Goal: Communication & Community: Answer question/provide support

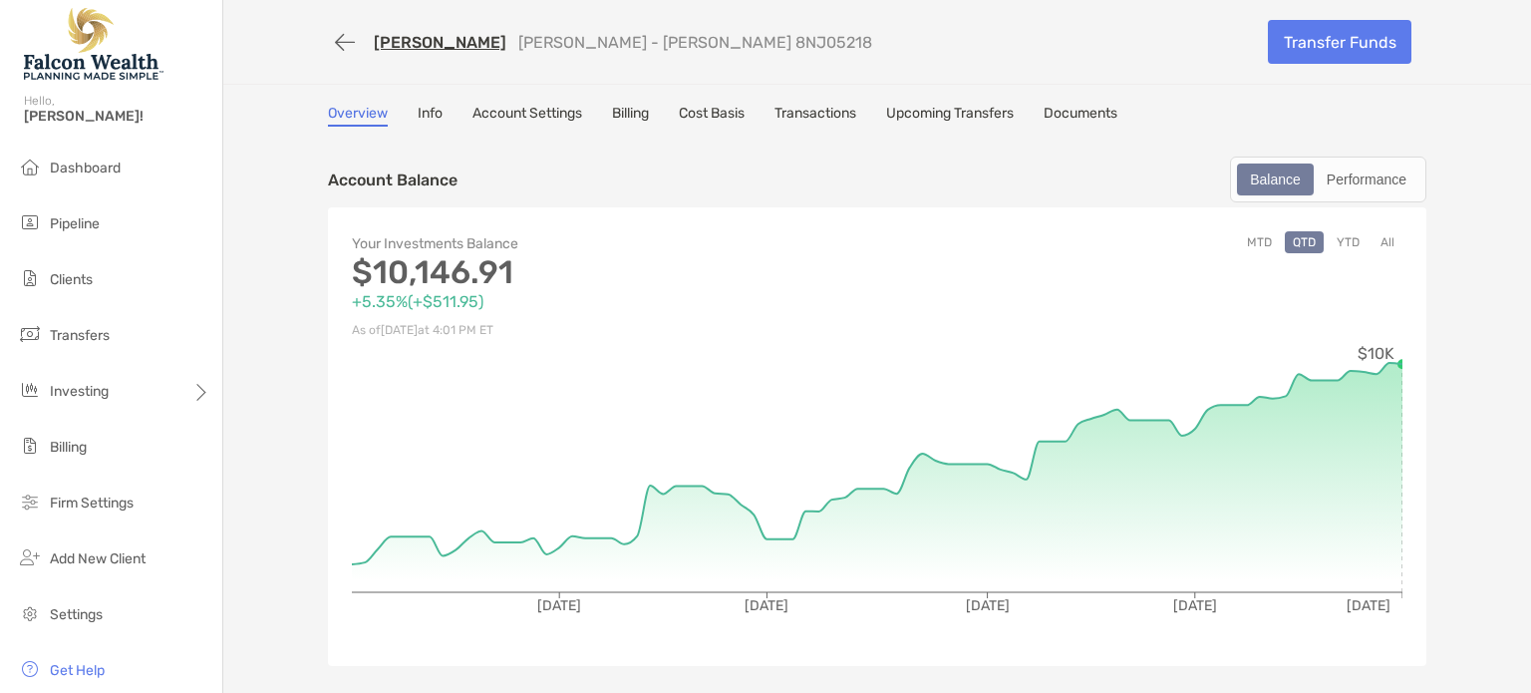
click at [412, 39] on link "[PERSON_NAME]" at bounding box center [440, 42] width 133 height 19
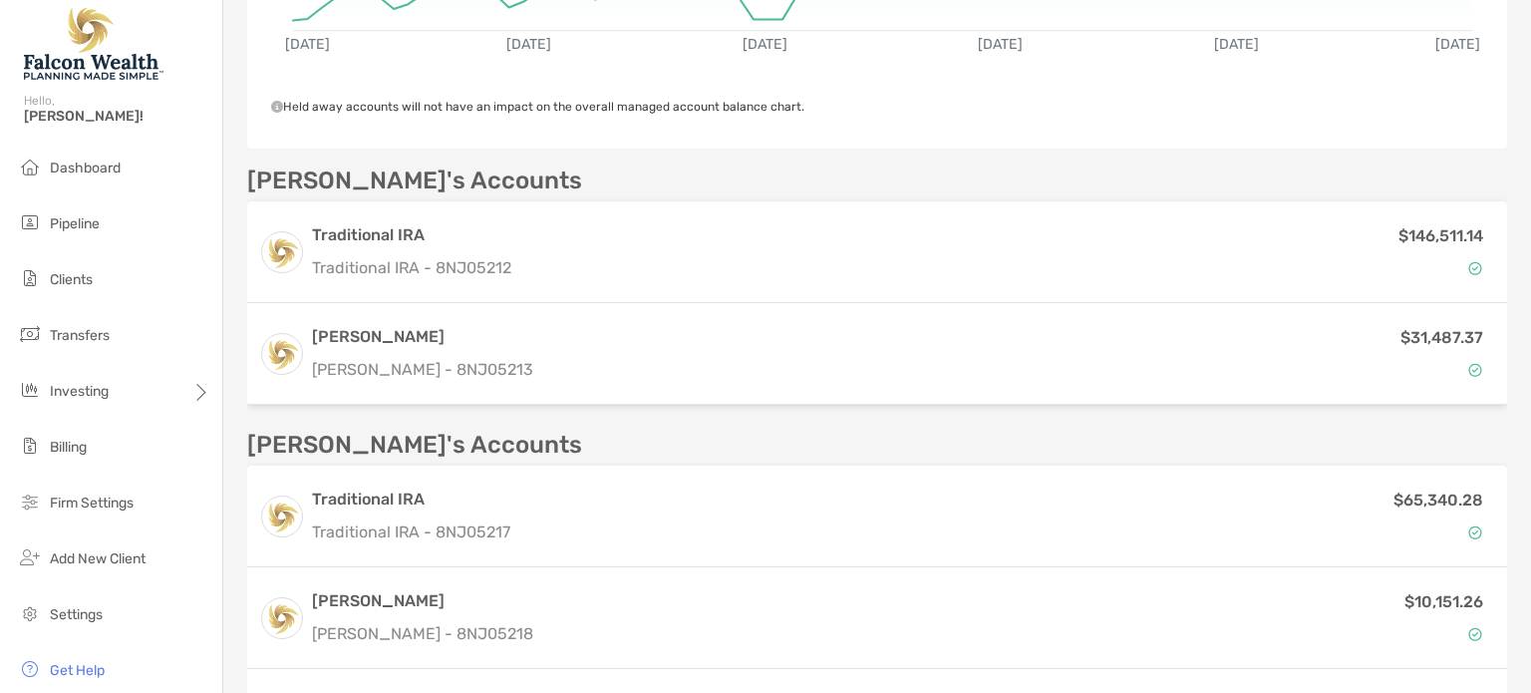
scroll to position [566, 0]
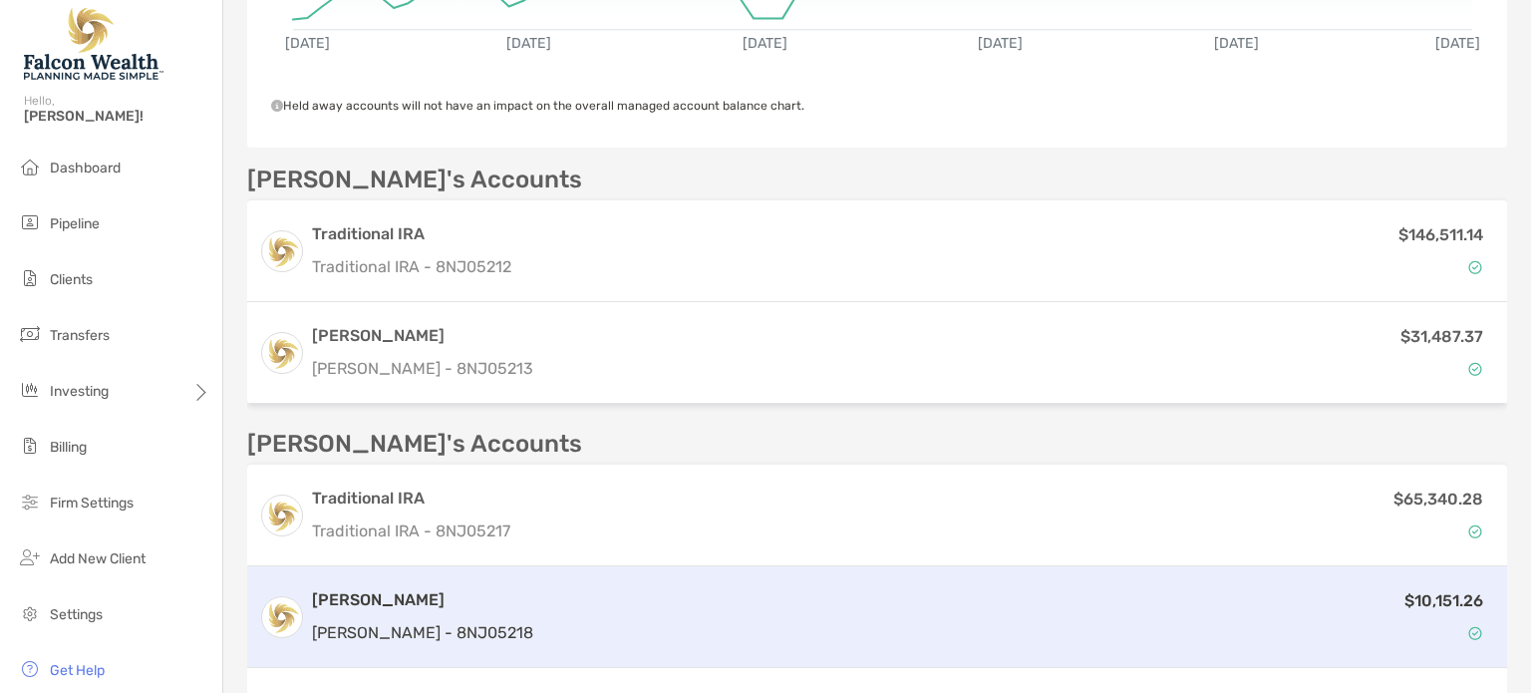
click at [453, 610] on div "Roth IRA Roth IRA - 8NJ05218" at bounding box center [422, 616] width 221 height 57
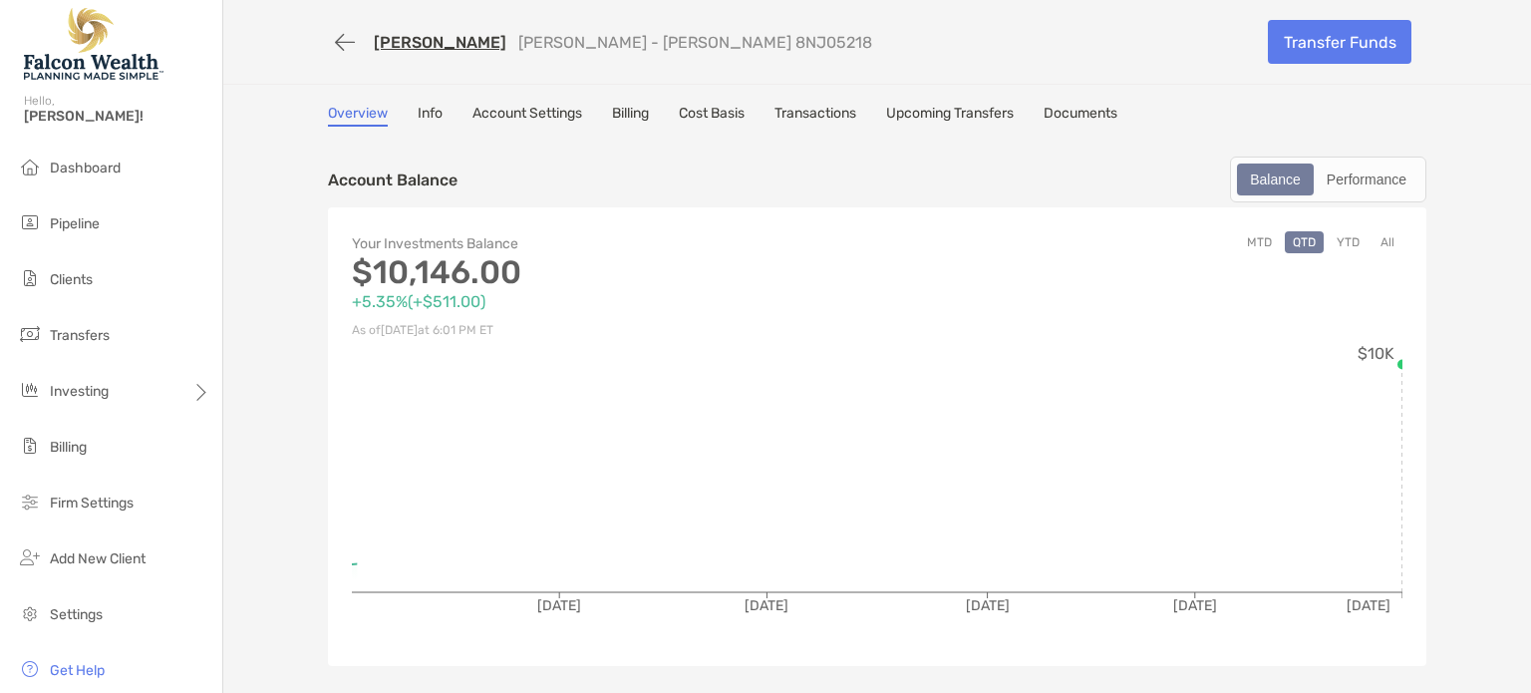
click at [407, 43] on link "Felicia Shanahan" at bounding box center [440, 42] width 133 height 19
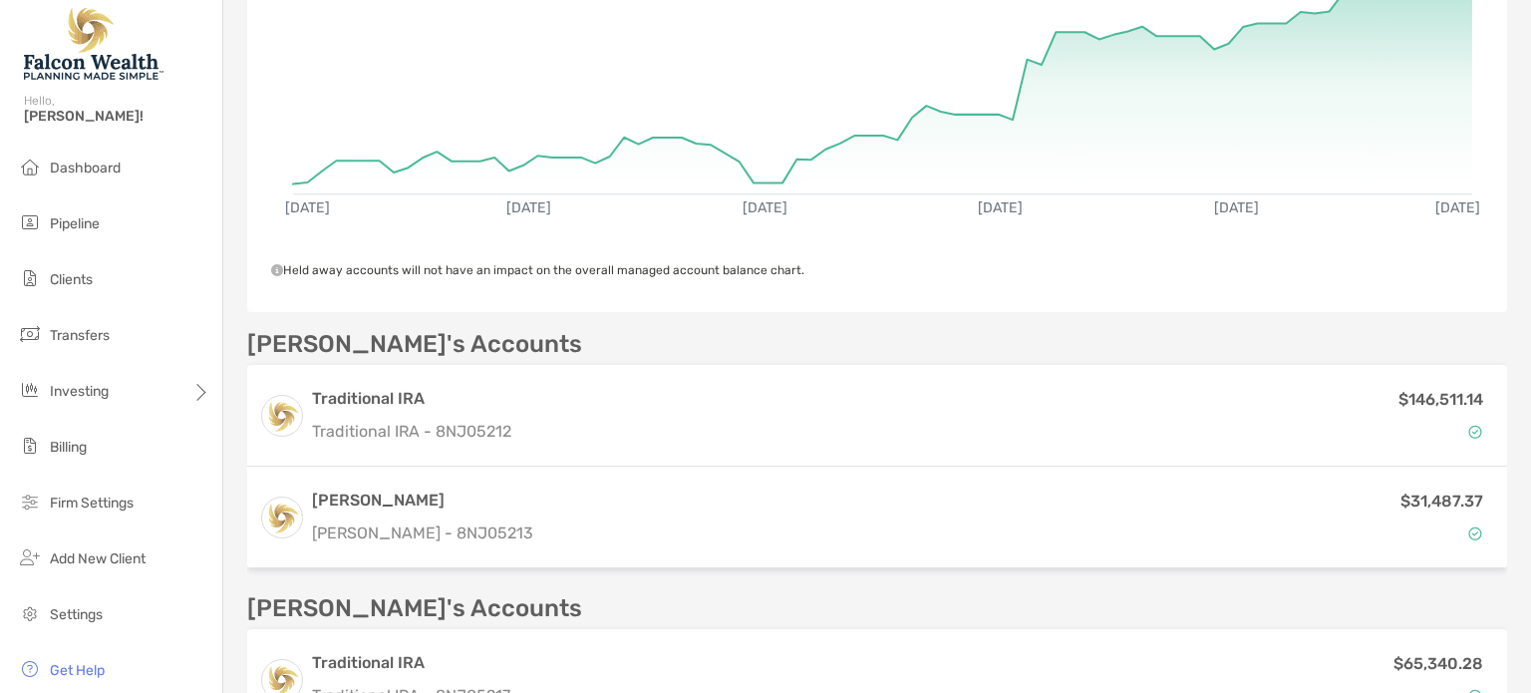
scroll to position [405, 0]
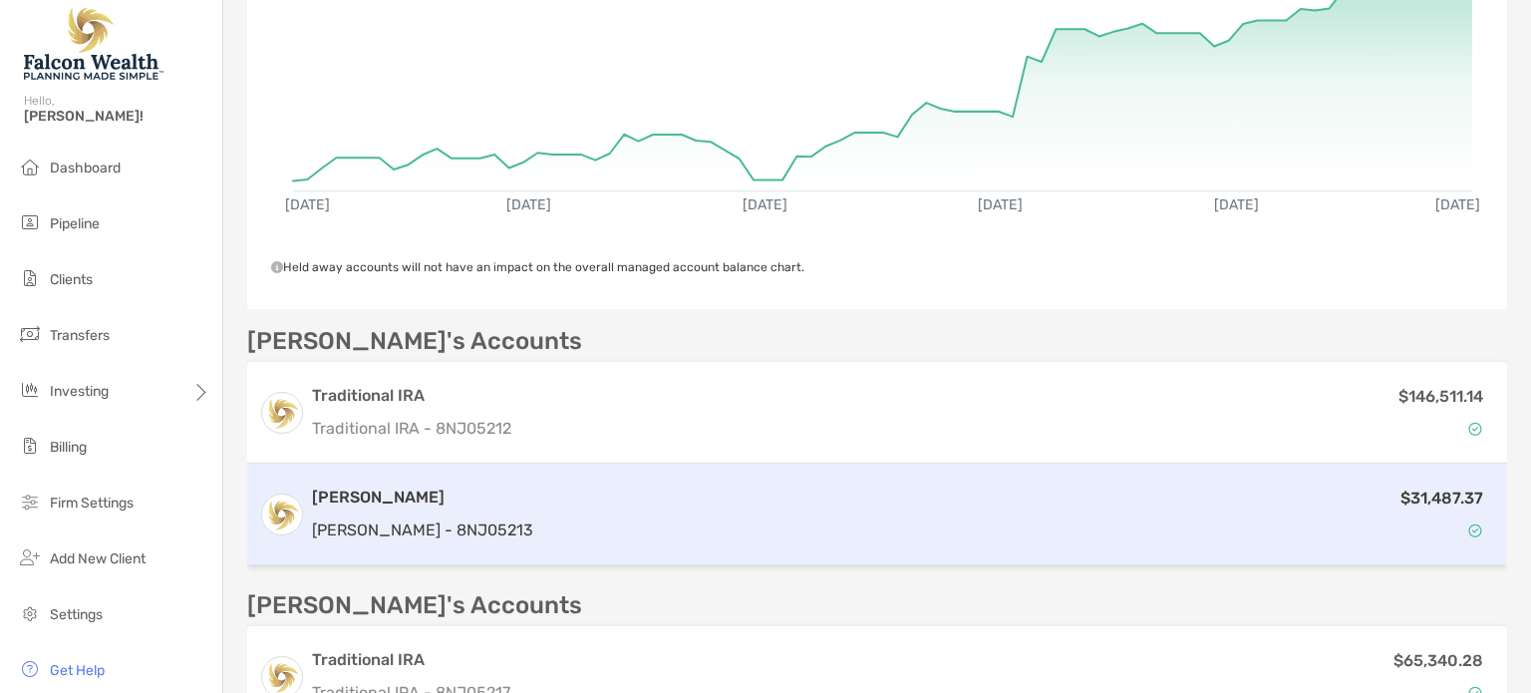
click at [384, 490] on h3 "[PERSON_NAME]" at bounding box center [422, 497] width 221 height 24
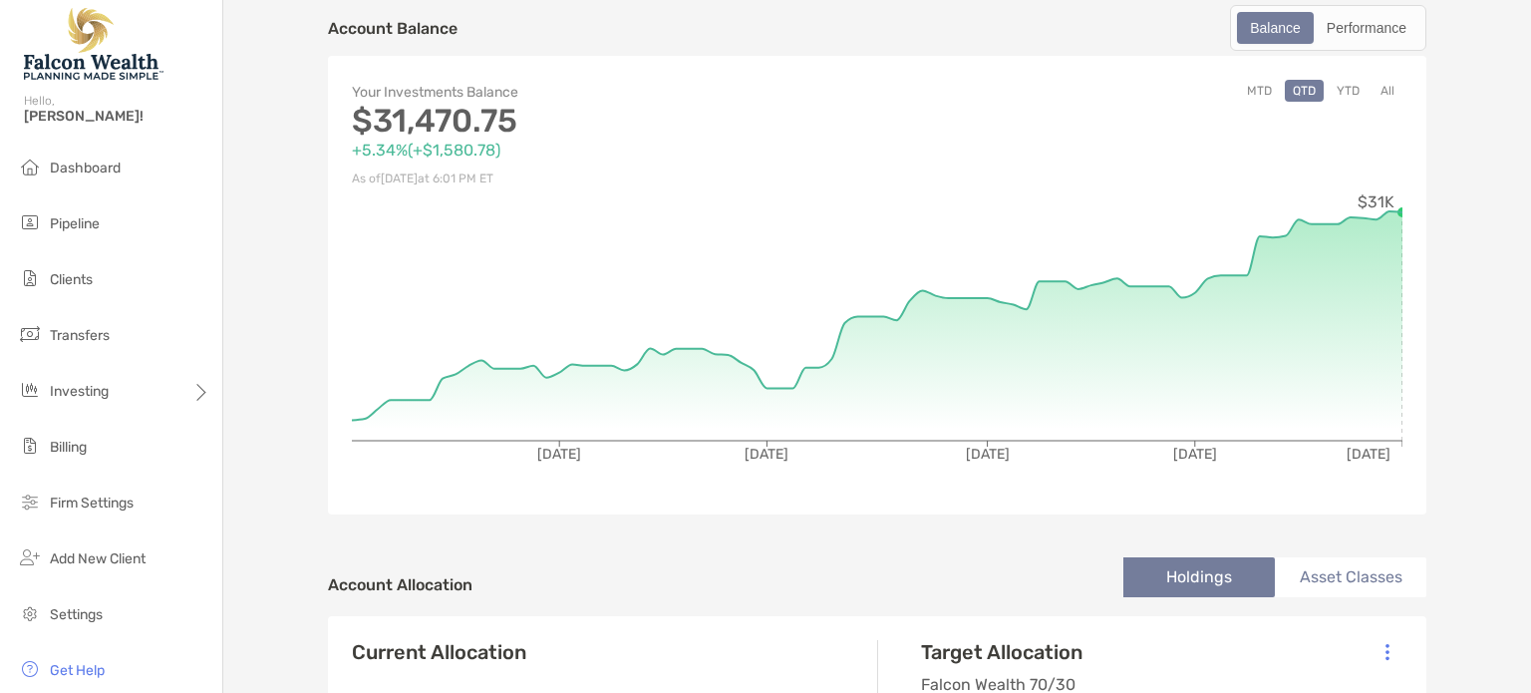
scroll to position [152, 0]
click at [1329, 85] on button "YTD" at bounding box center [1348, 91] width 39 height 22
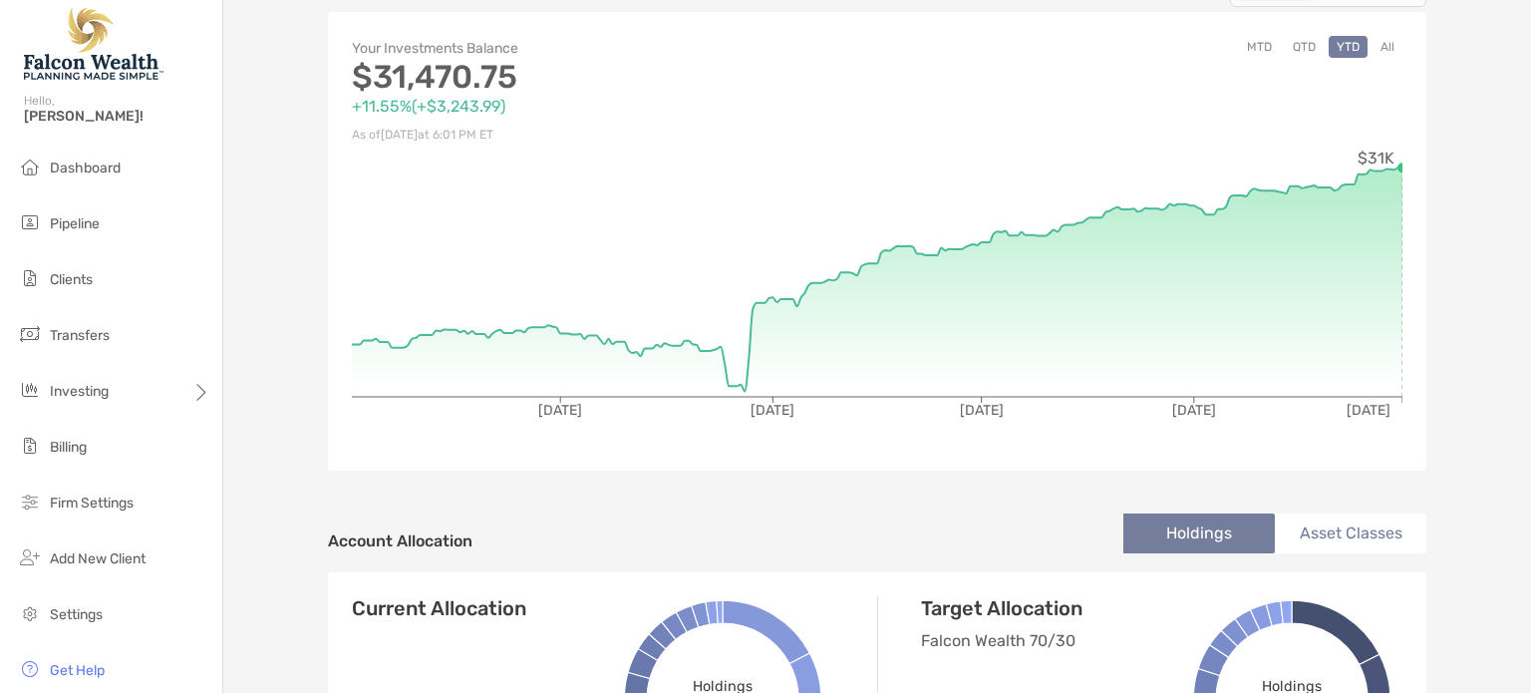
scroll to position [0, 0]
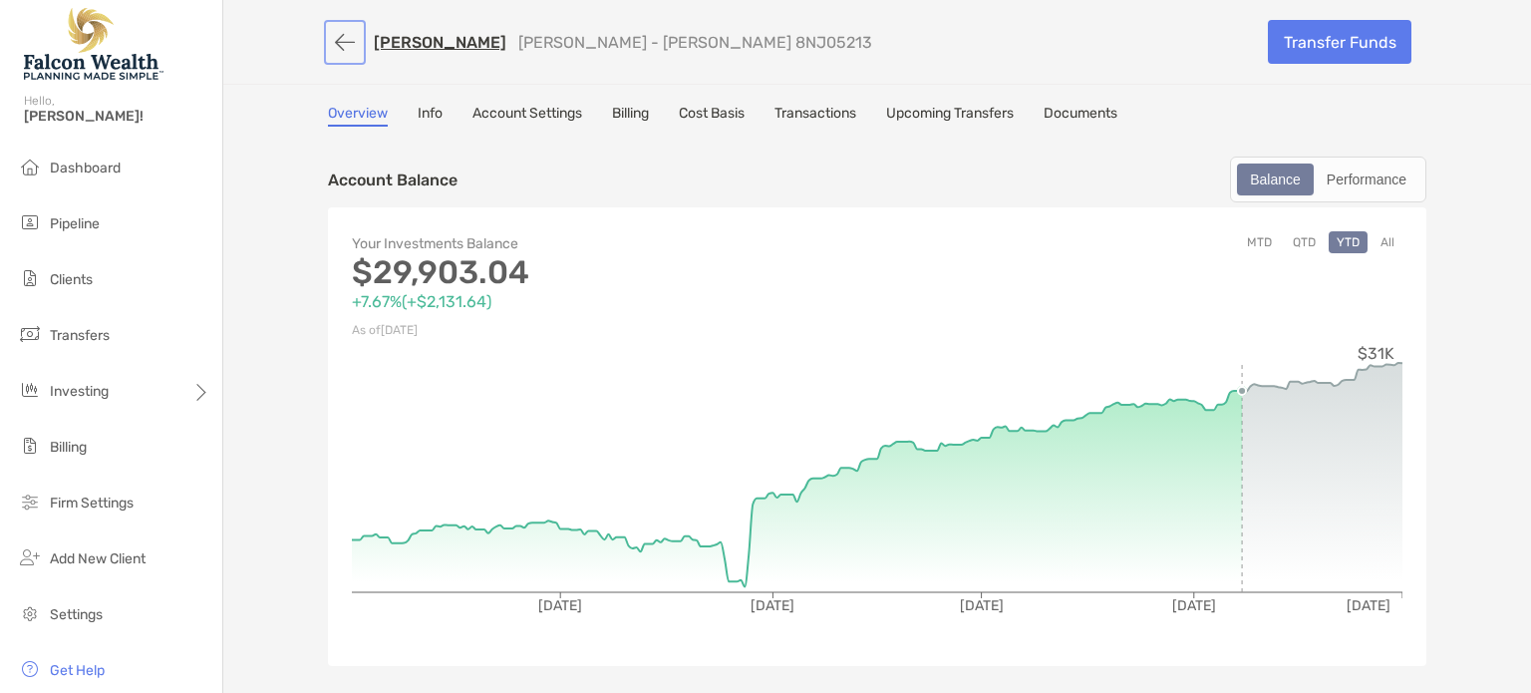
click at [328, 43] on button "button" at bounding box center [345, 42] width 34 height 37
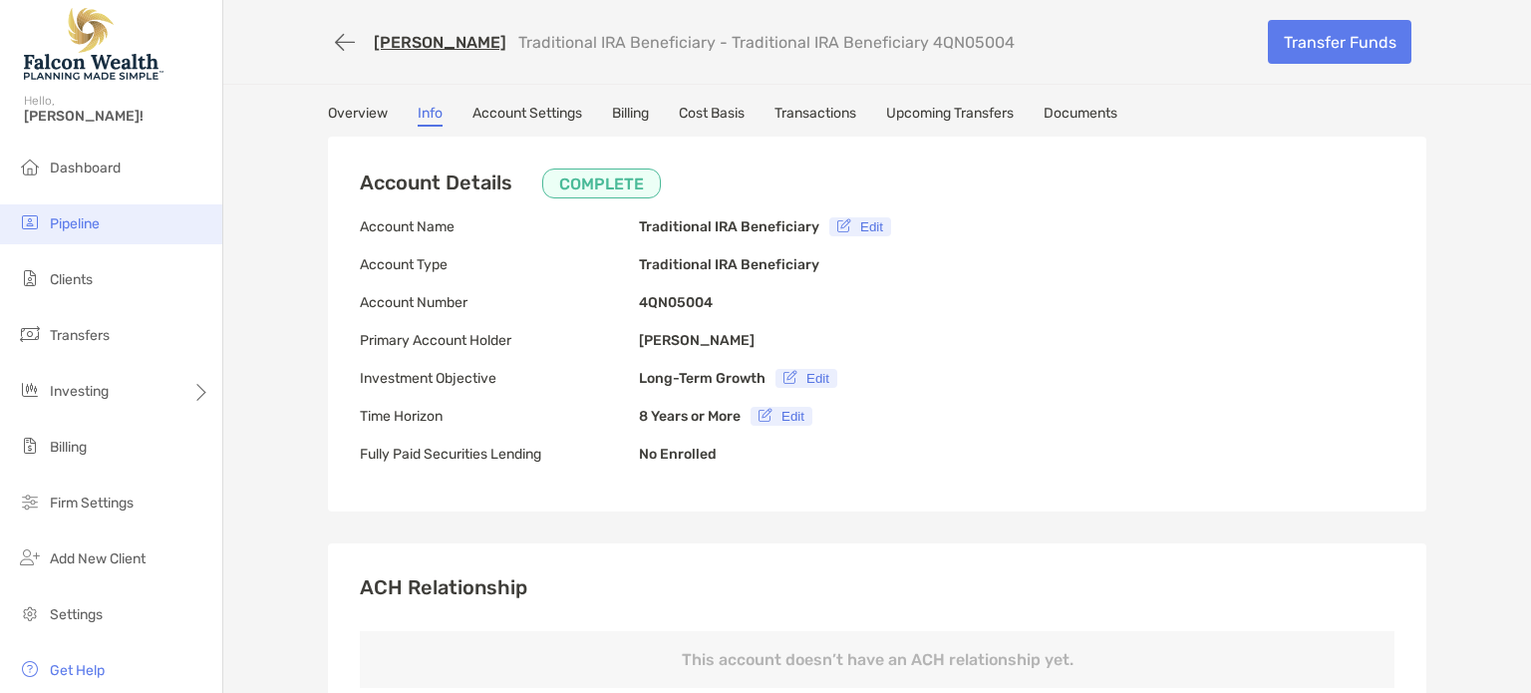
click at [74, 221] on span "Pipeline" at bounding box center [75, 223] width 50 height 17
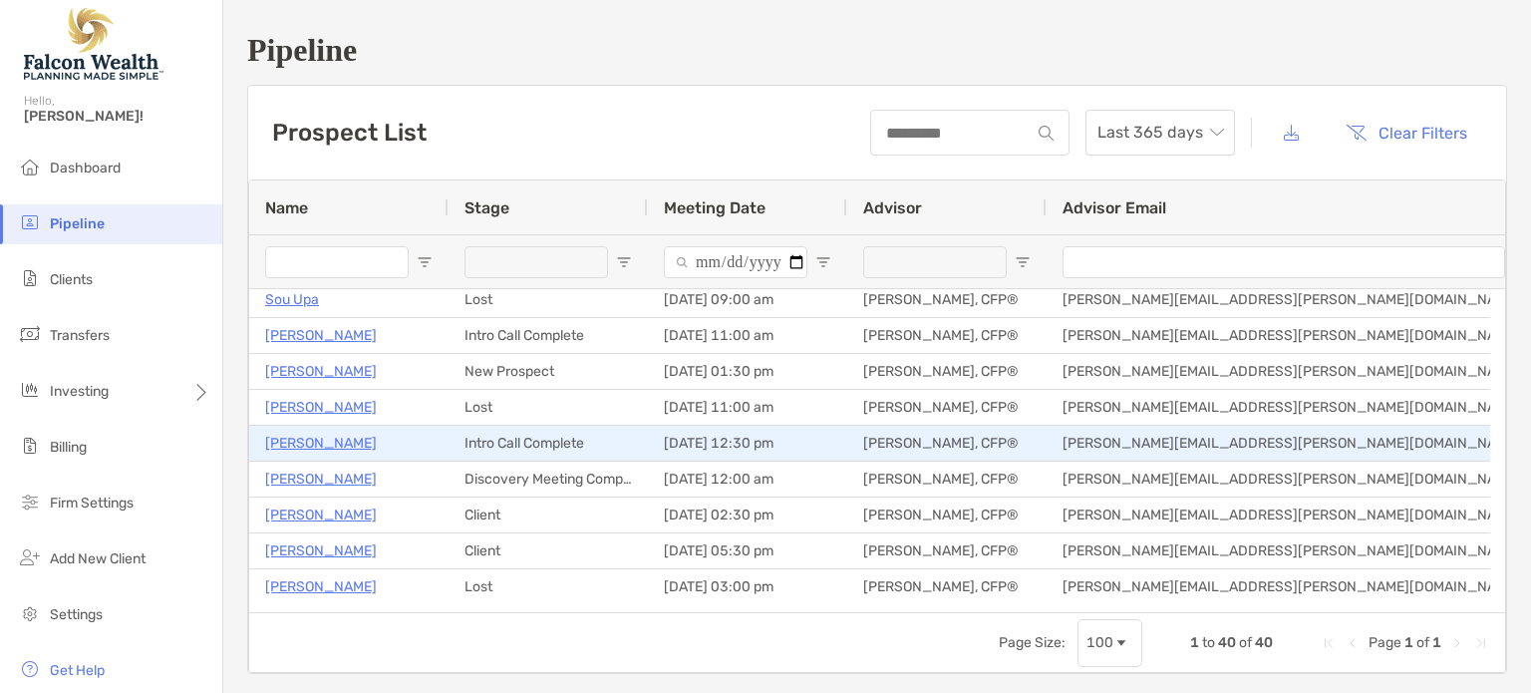
scroll to position [116, 0]
click at [323, 444] on p "[PERSON_NAME]" at bounding box center [321, 442] width 112 height 25
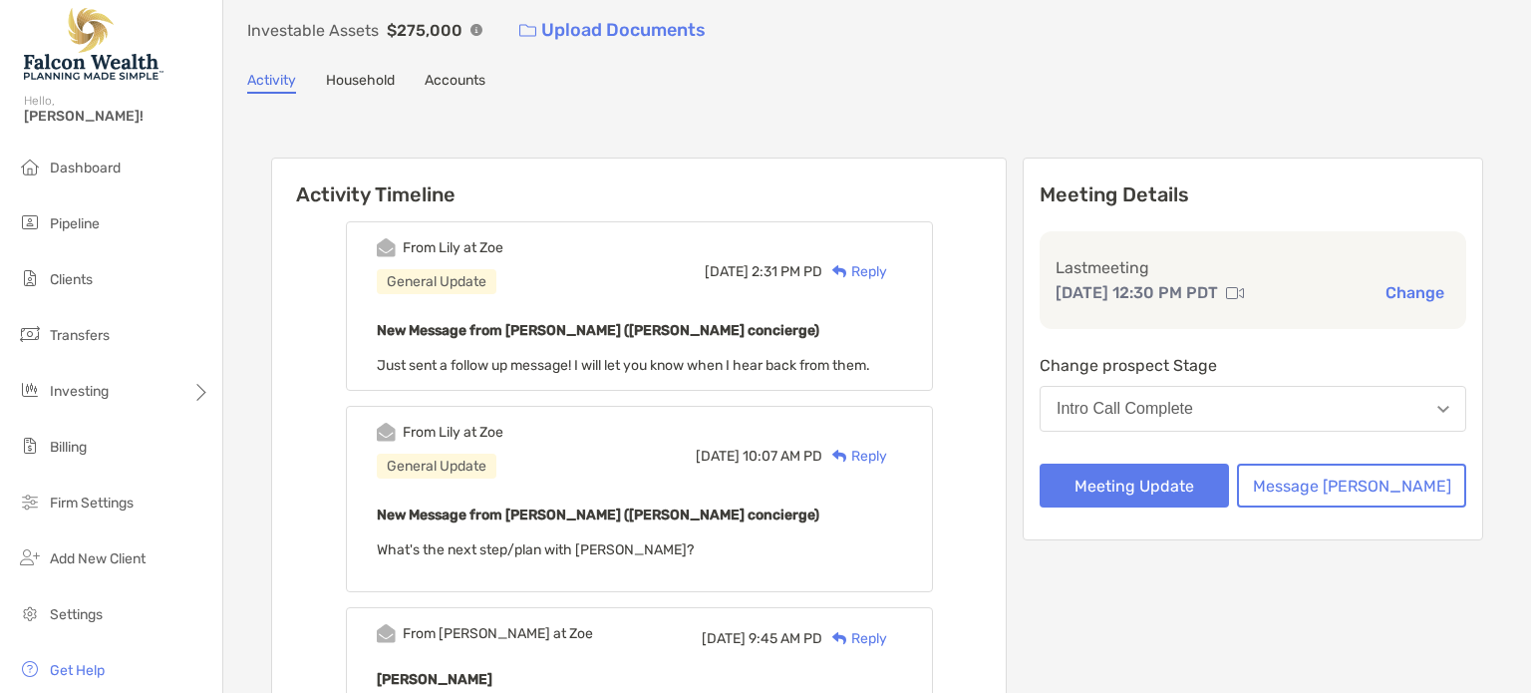
scroll to position [136, 0]
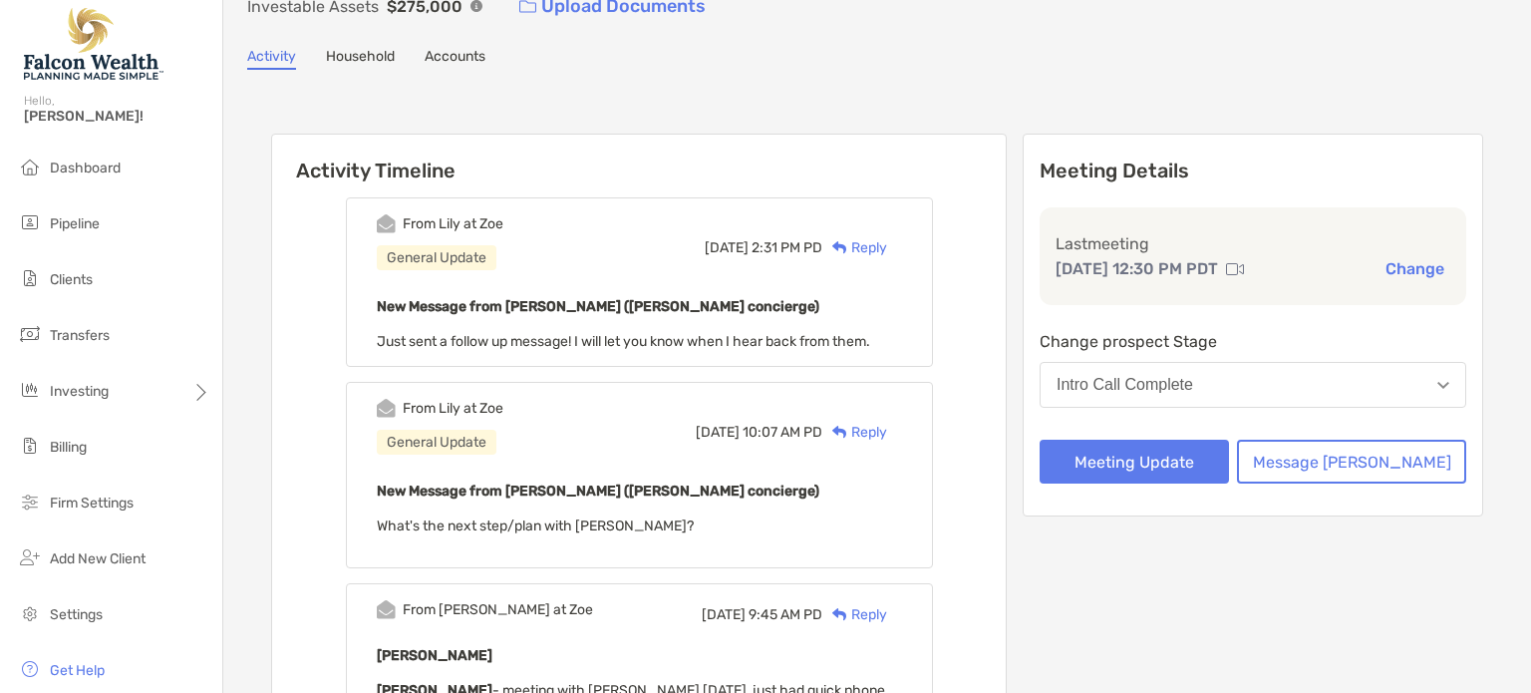
click at [1263, 366] on button "Intro Call Complete" at bounding box center [1253, 385] width 427 height 46
click at [1083, 388] on div "Meeting Details Last meeting [DATE] 12:30 PM PDT Change Change prospect Stage I…" at bounding box center [1253, 325] width 460 height 383
click at [1363, 442] on button "Message [PERSON_NAME]" at bounding box center [1351, 462] width 229 height 44
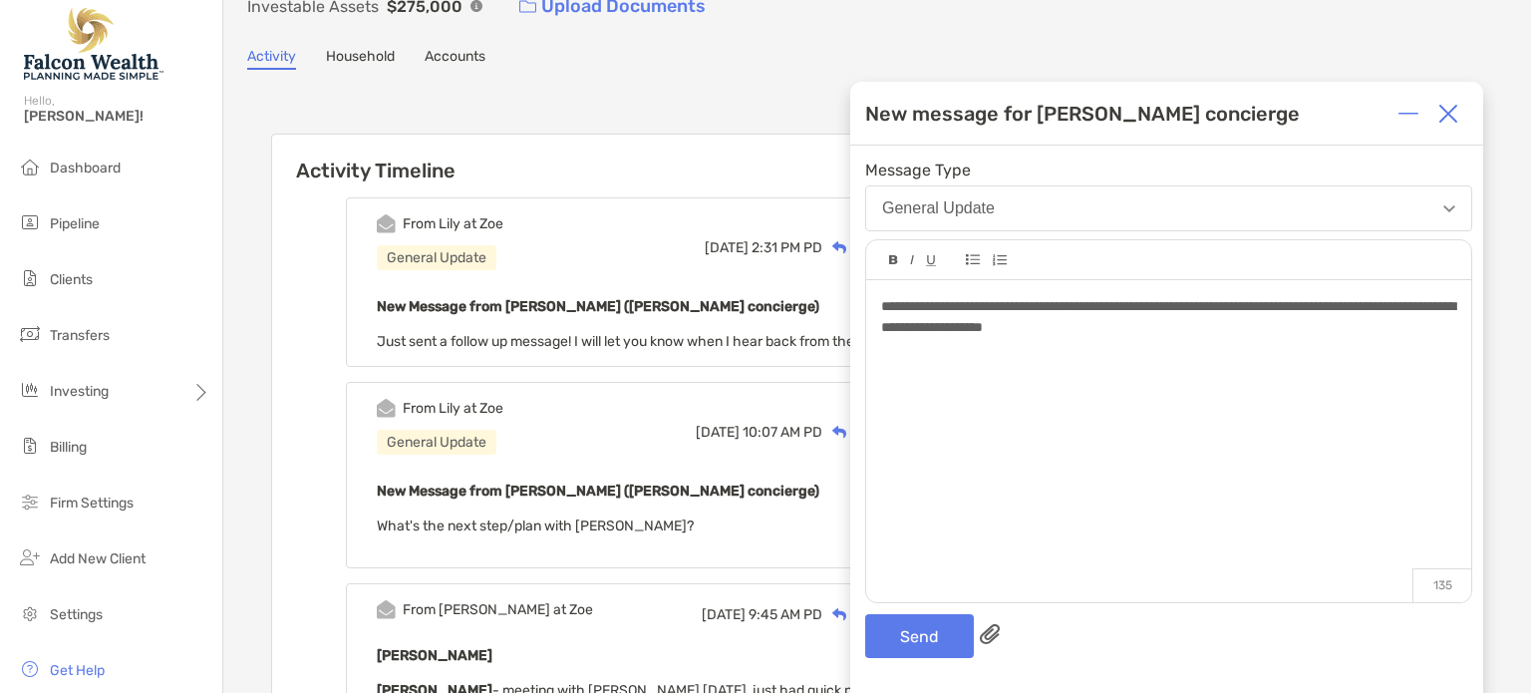
click at [1217, 338] on div "**********" at bounding box center [1168, 317] width 574 height 42
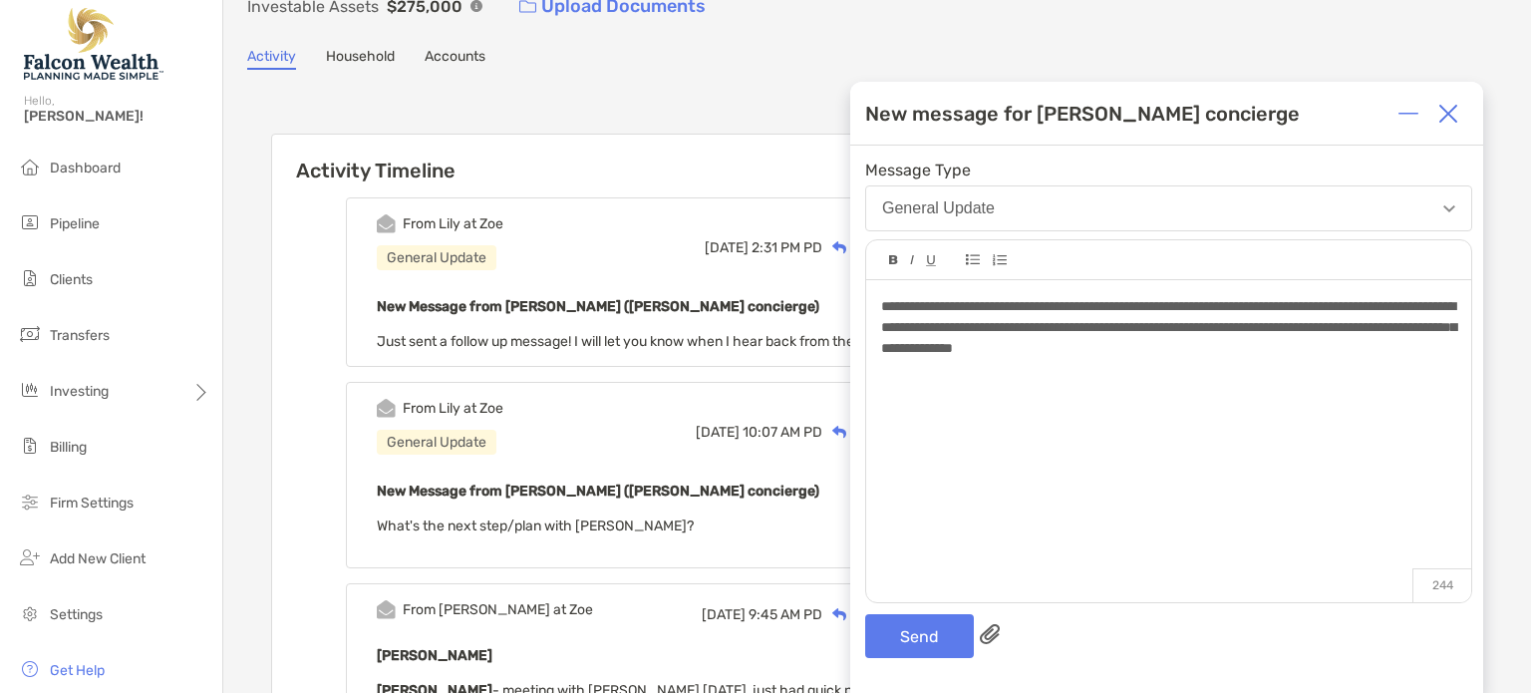
click at [1199, 327] on span "**********" at bounding box center [1168, 327] width 575 height 56
click at [909, 629] on button "Send" at bounding box center [919, 636] width 109 height 44
